Goal: Task Accomplishment & Management: Manage account settings

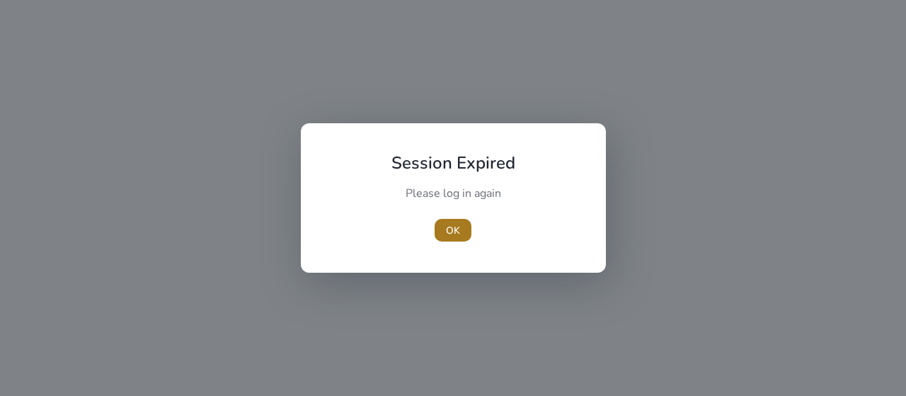
click at [456, 231] on span "OK" at bounding box center [453, 230] width 14 height 15
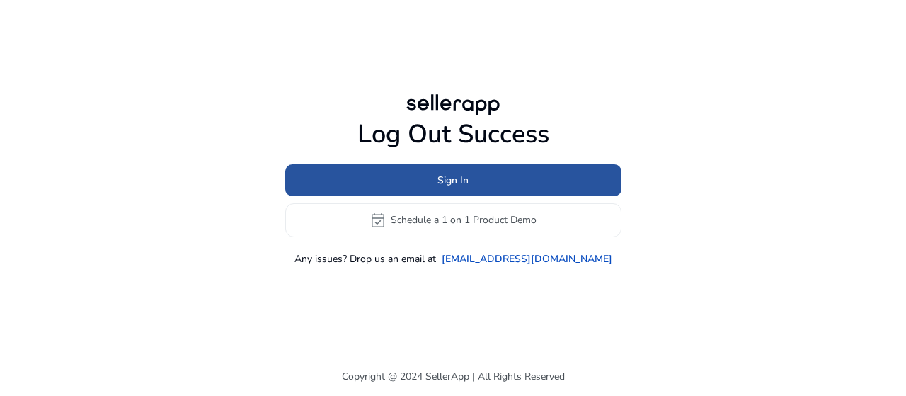
click at [481, 180] on span at bounding box center [453, 180] width 336 height 34
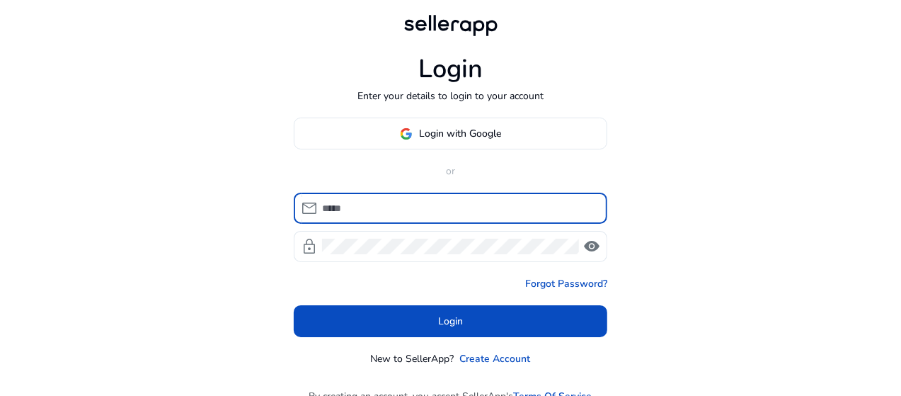
click at [466, 200] on input at bounding box center [459, 208] width 274 height 16
type input "**********"
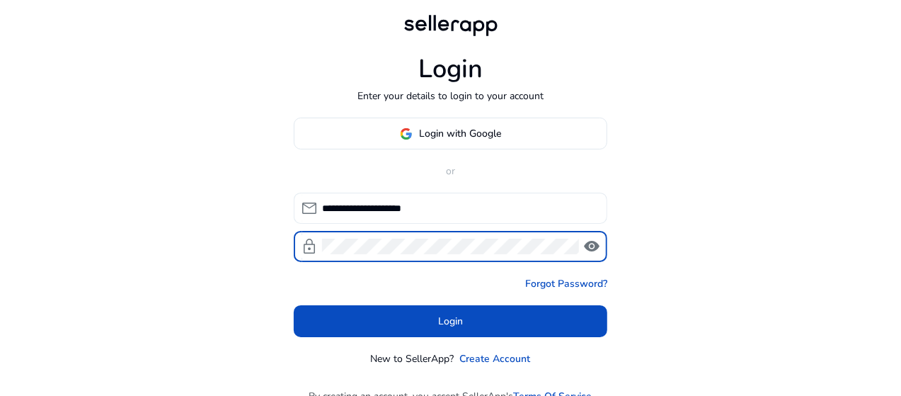
click button "Login" at bounding box center [451, 321] width 314 height 32
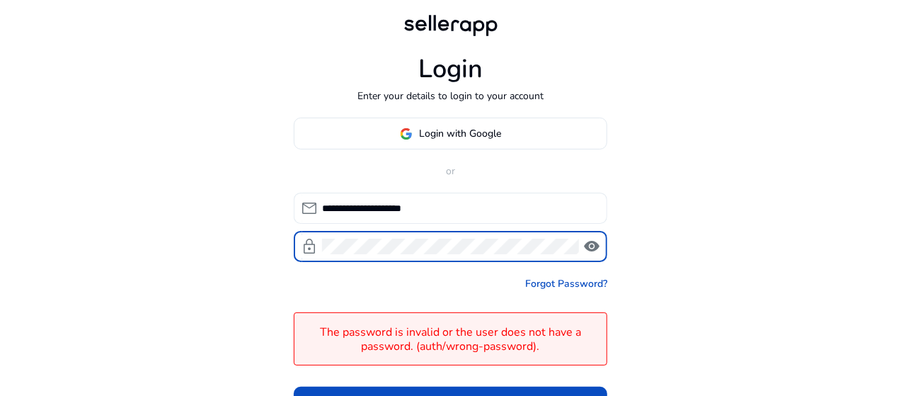
click button "Login" at bounding box center [451, 402] width 314 height 32
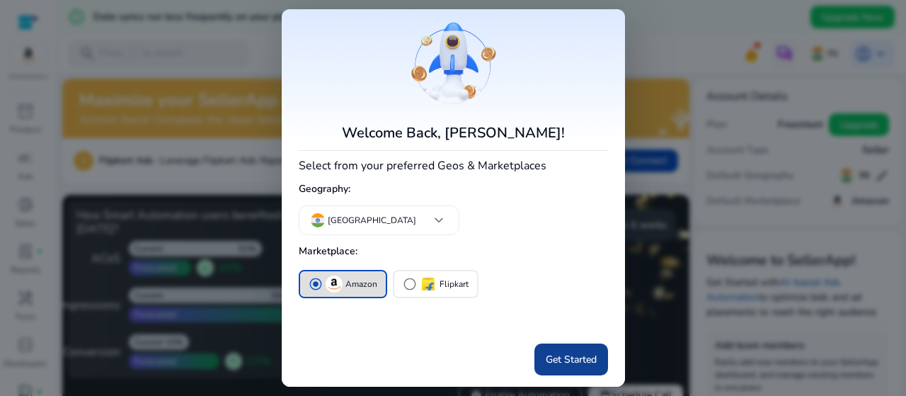
click at [567, 358] on span "Get Started" at bounding box center [571, 359] width 51 height 15
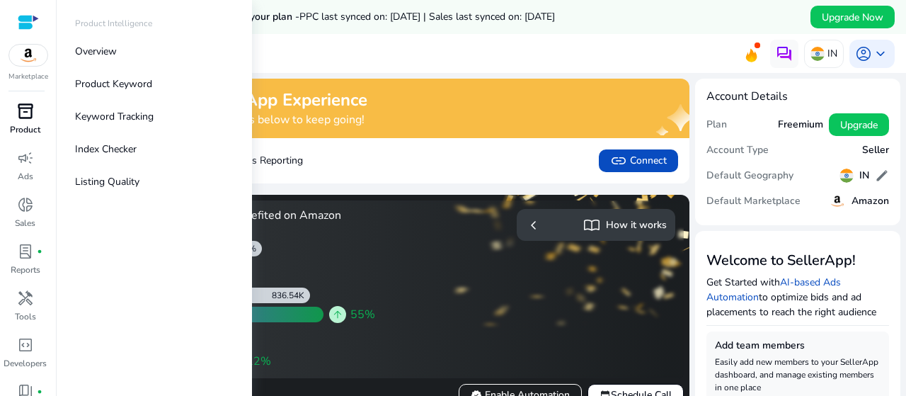
click at [21, 112] on span "inventory_2" at bounding box center [25, 111] width 17 height 17
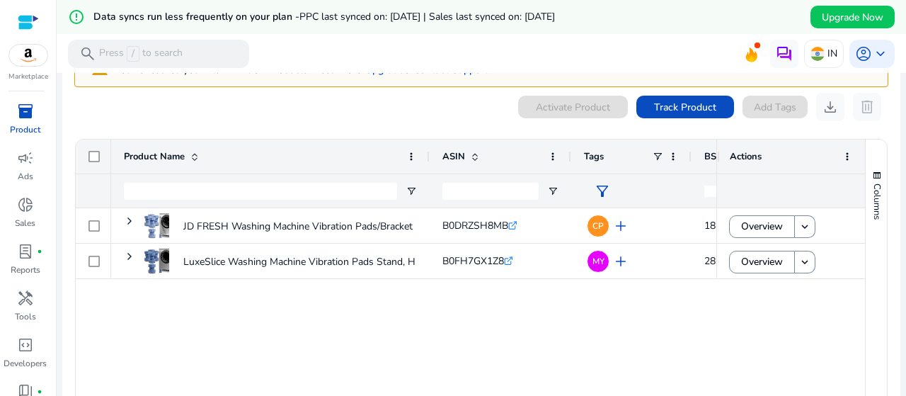
scroll to position [137, 0]
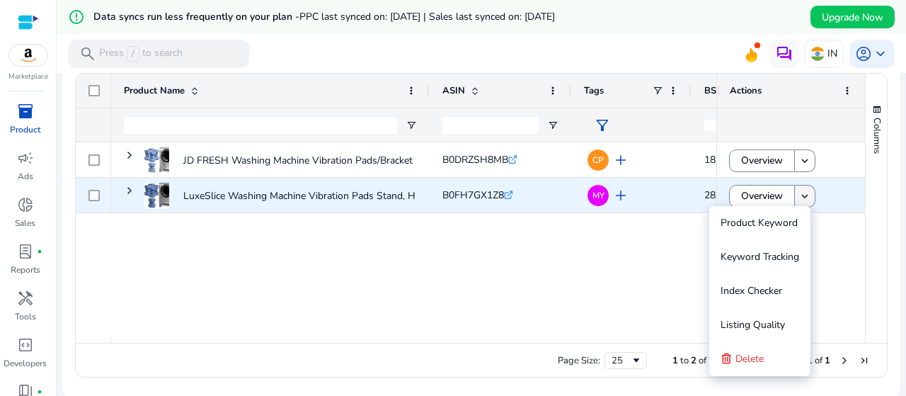
click at [795, 190] on span at bounding box center [805, 196] width 20 height 34
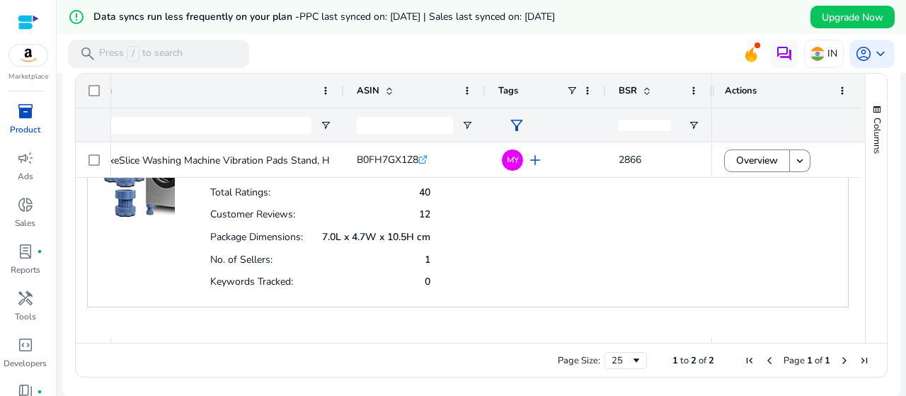
scroll to position [0, 0]
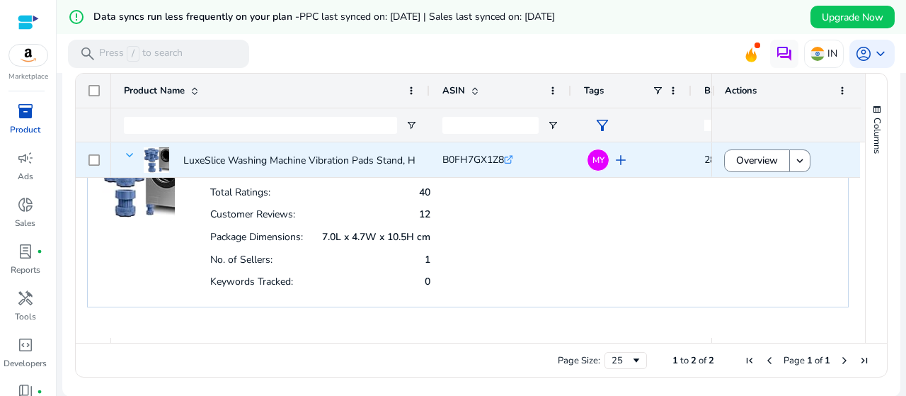
click at [132, 151] on span at bounding box center [129, 154] width 11 height 11
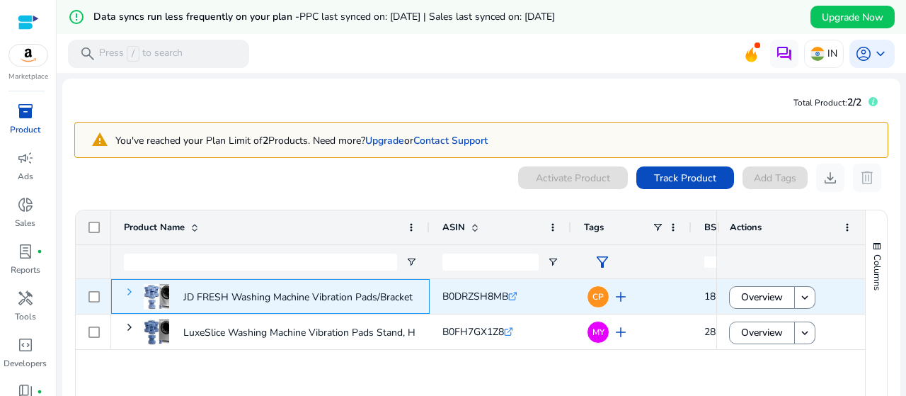
click at [127, 288] on span at bounding box center [129, 291] width 11 height 11
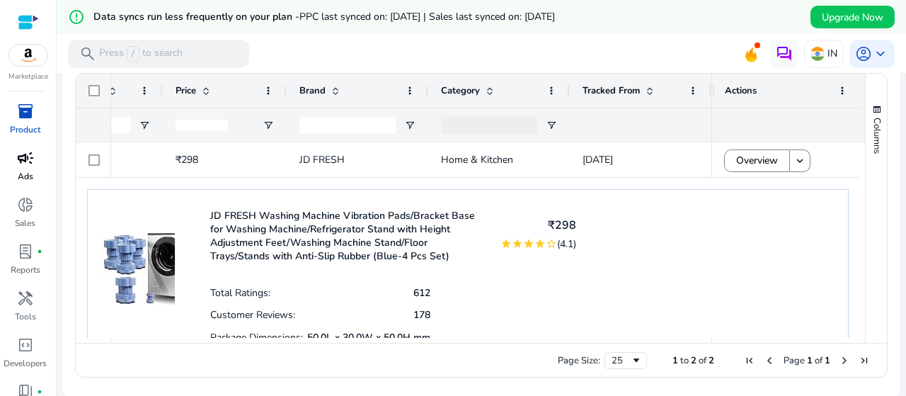
click at [24, 172] on p "Ads" at bounding box center [26, 176] width 16 height 13
